Goal: Find contact information: Find contact information

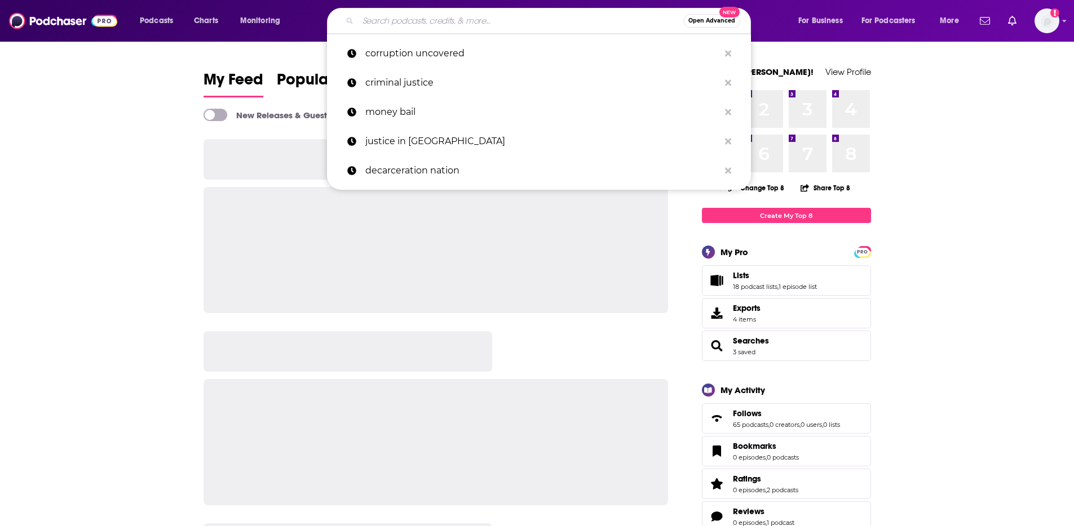
click at [542, 23] on input "Search podcasts, credits, & more..." at bounding box center [520, 21] width 325 height 18
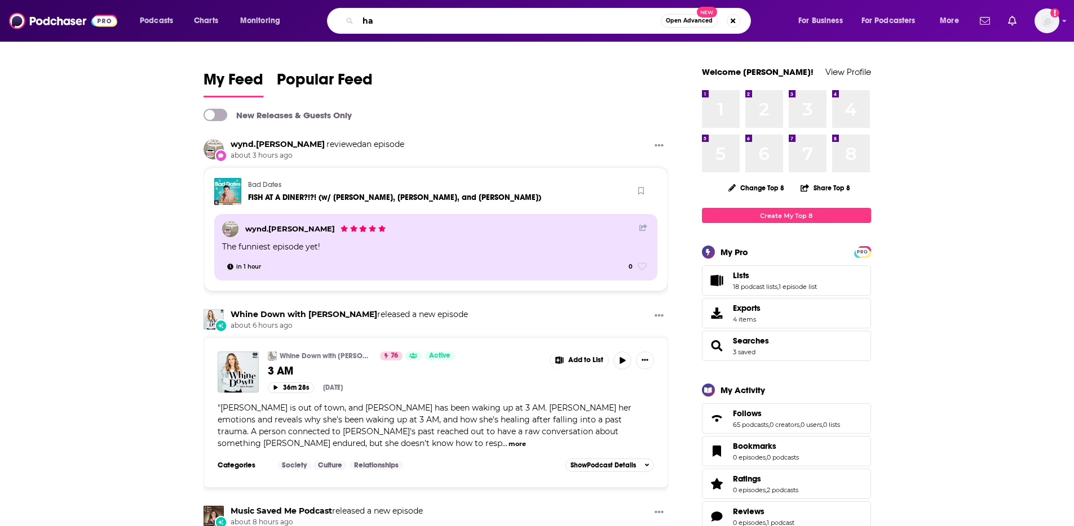
type input "h"
type input "what the hack?"
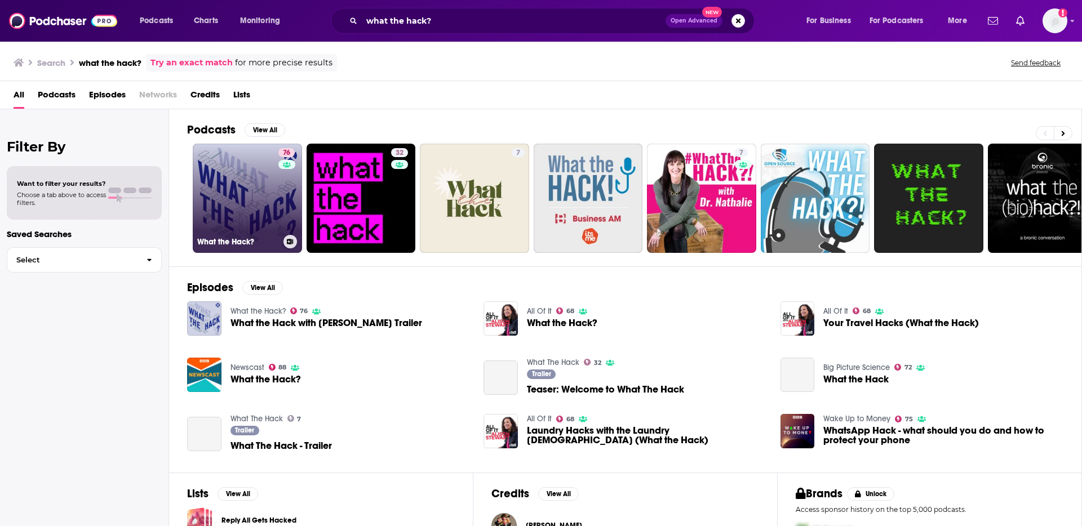
click at [210, 203] on link "76 What the Hack?" at bounding box center [247, 198] width 109 height 109
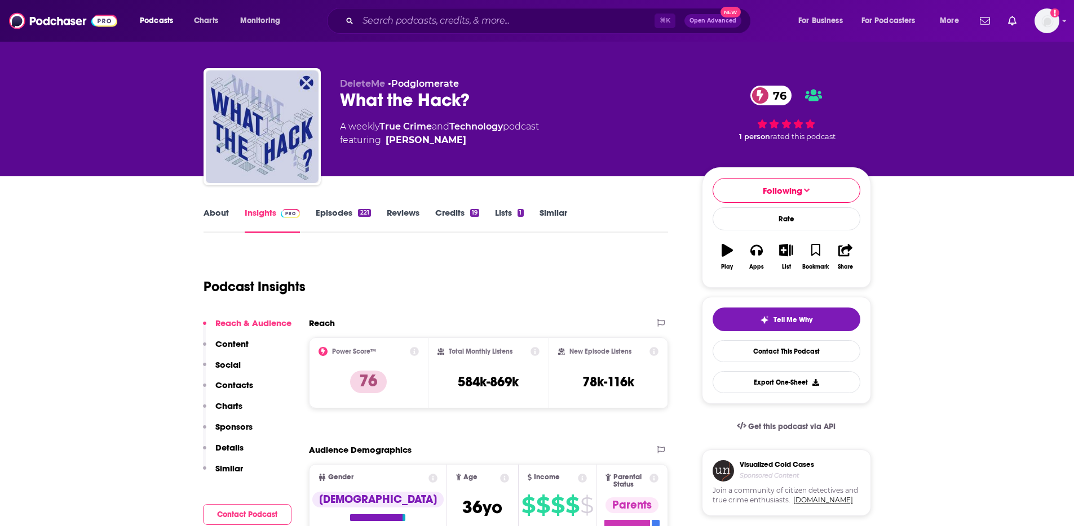
scroll to position [57, 0]
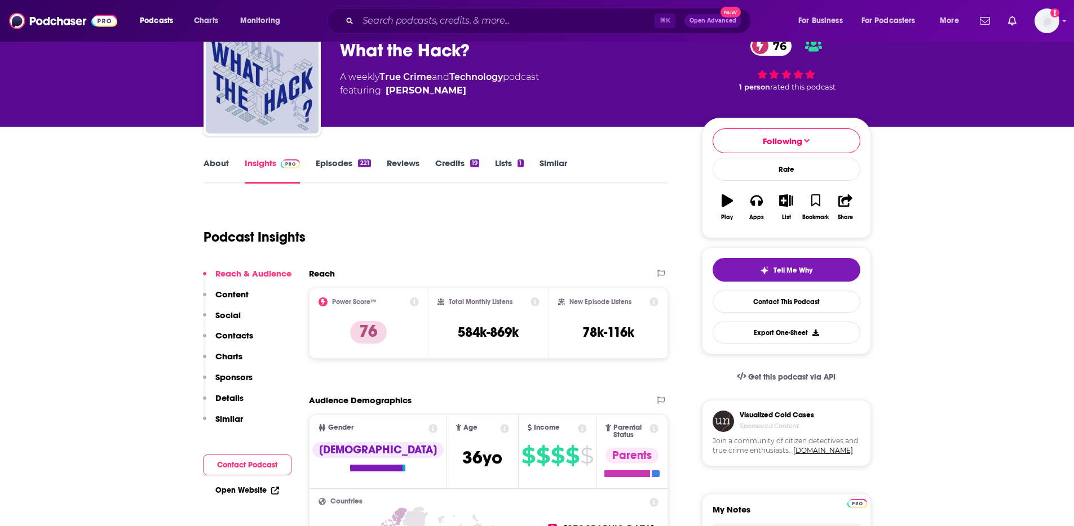
click at [241, 334] on p "Contacts" at bounding box center [234, 335] width 38 height 11
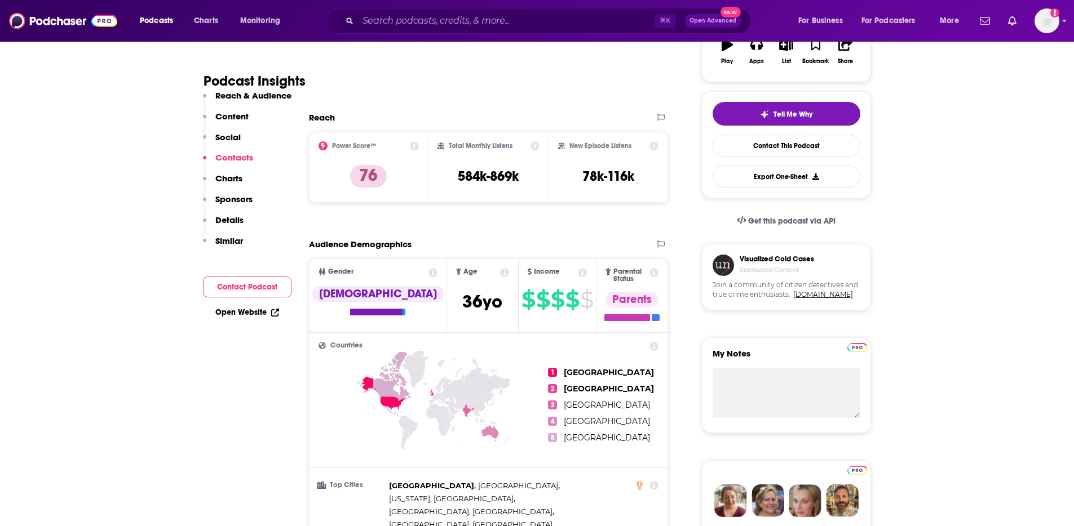
scroll to position [0, 0]
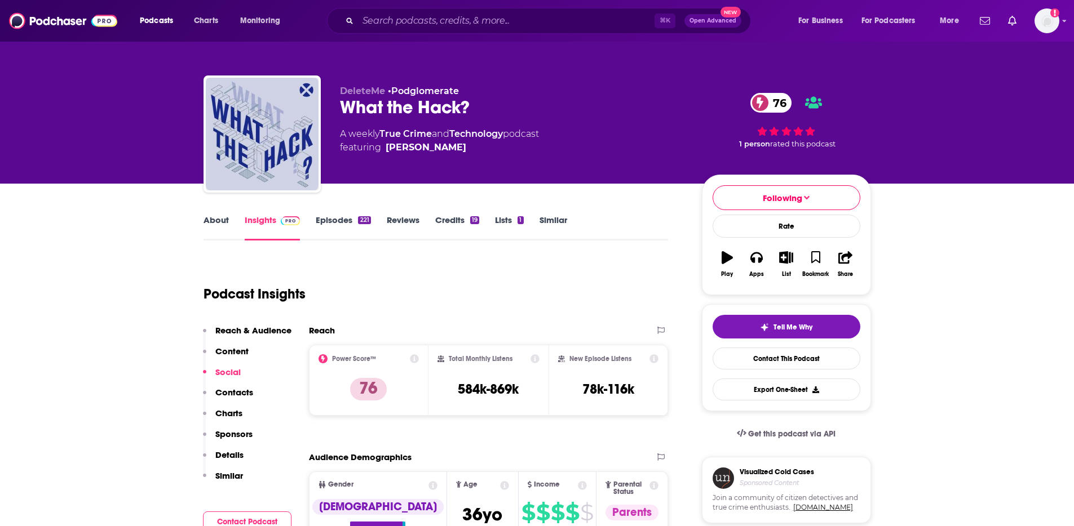
click at [215, 216] on link "About" at bounding box center [215, 228] width 25 height 26
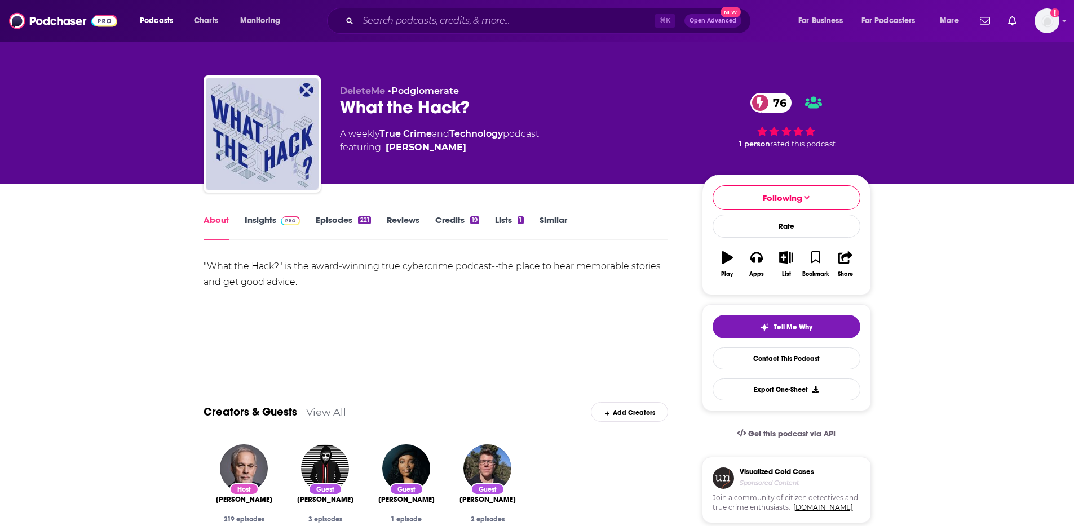
click at [263, 219] on link "Insights" at bounding box center [273, 228] width 56 height 26
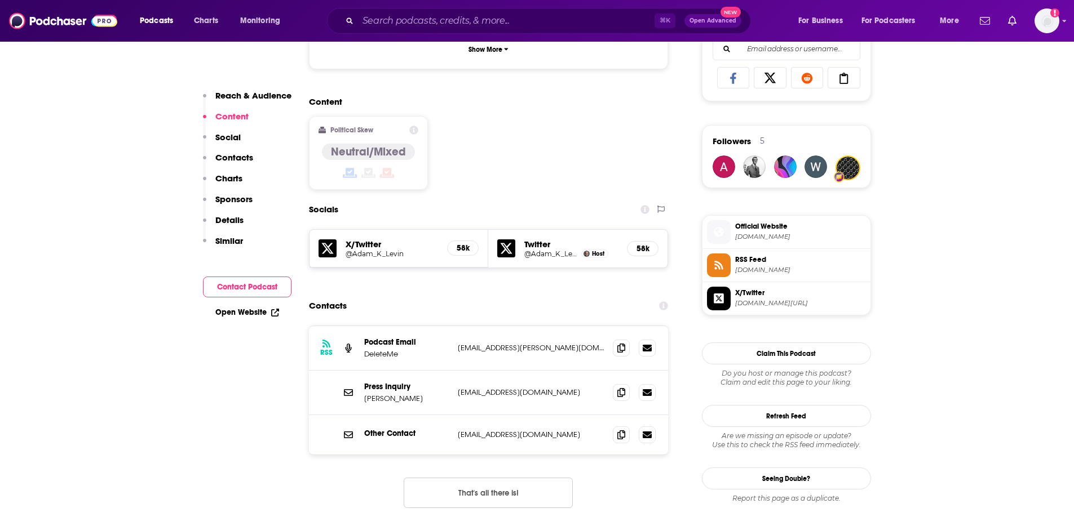
scroll to position [878, 0]
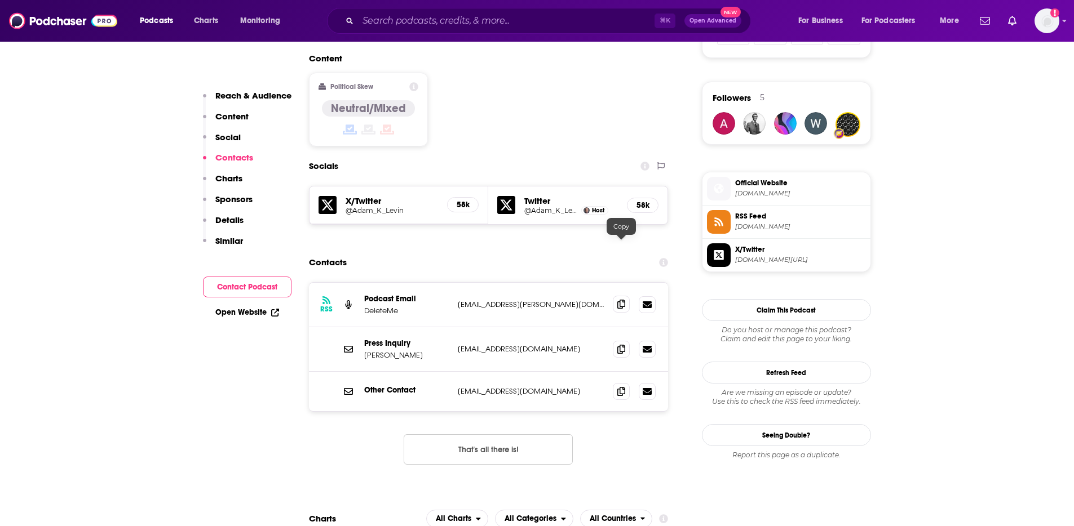
click at [622, 300] on icon at bounding box center [621, 304] width 8 height 9
